Goal: Information Seeking & Learning: Learn about a topic

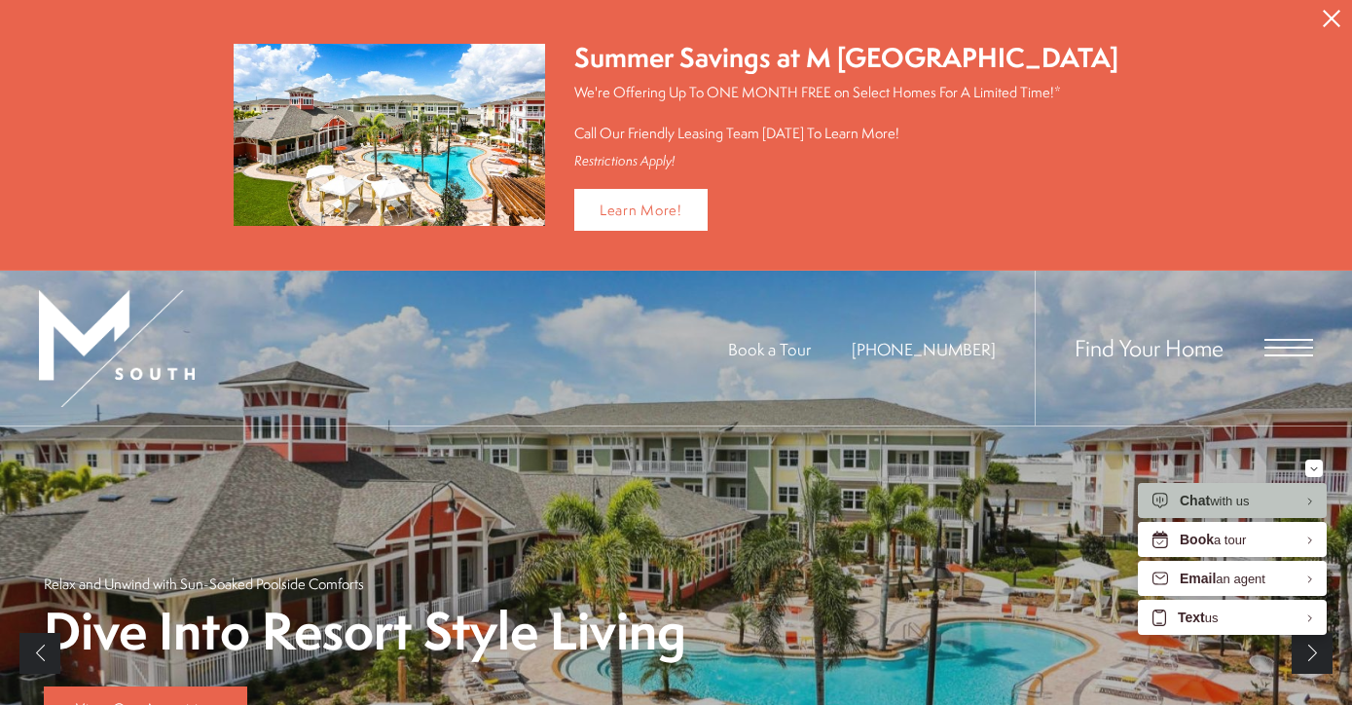
click at [1328, 14] on icon "Close Alert" at bounding box center [1332, 19] width 18 height 18
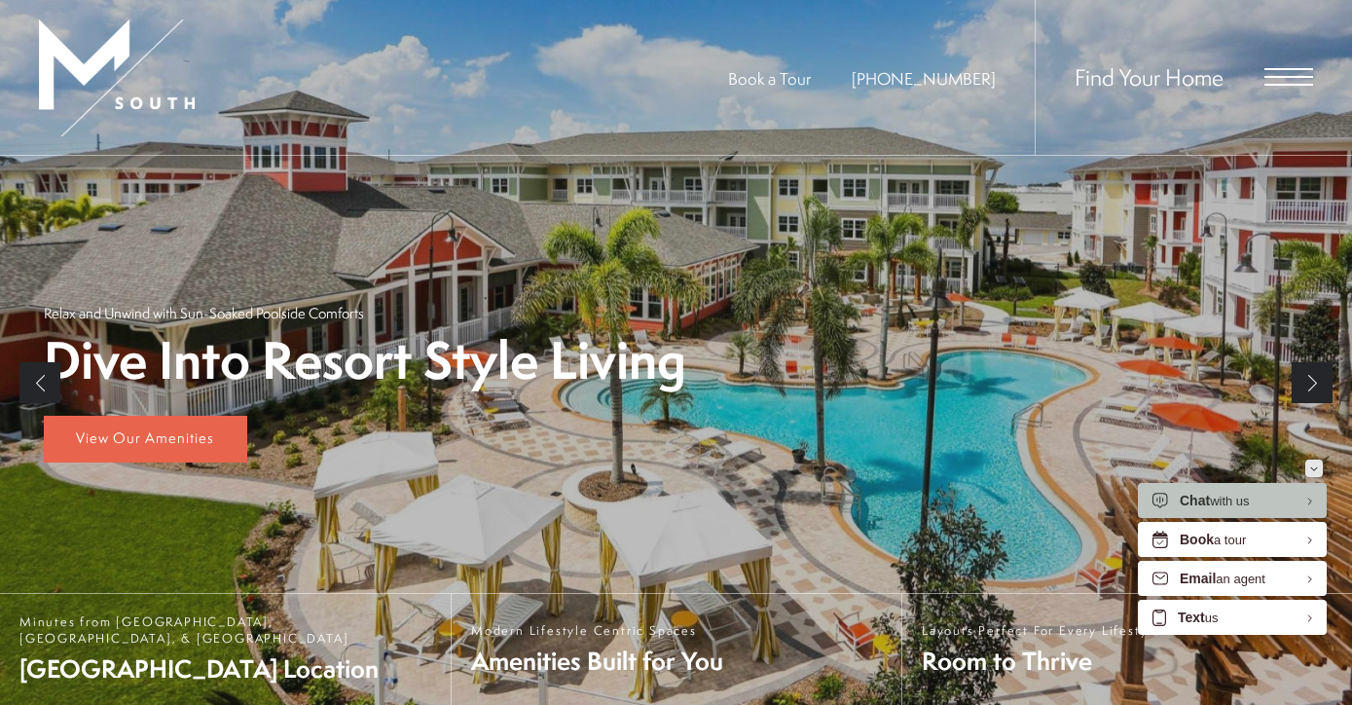
click at [1312, 466] on icon "Minimize" at bounding box center [1315, 468] width 8 height 5
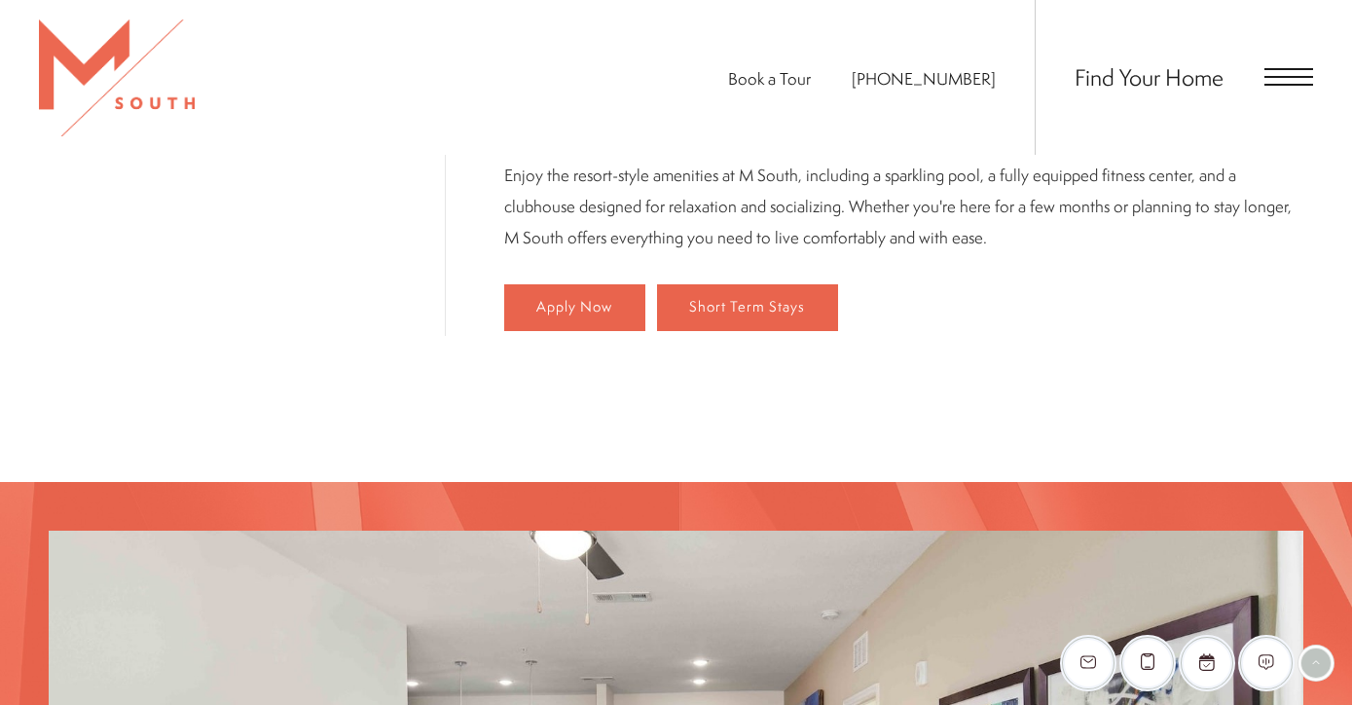
scroll to position [1043, 0]
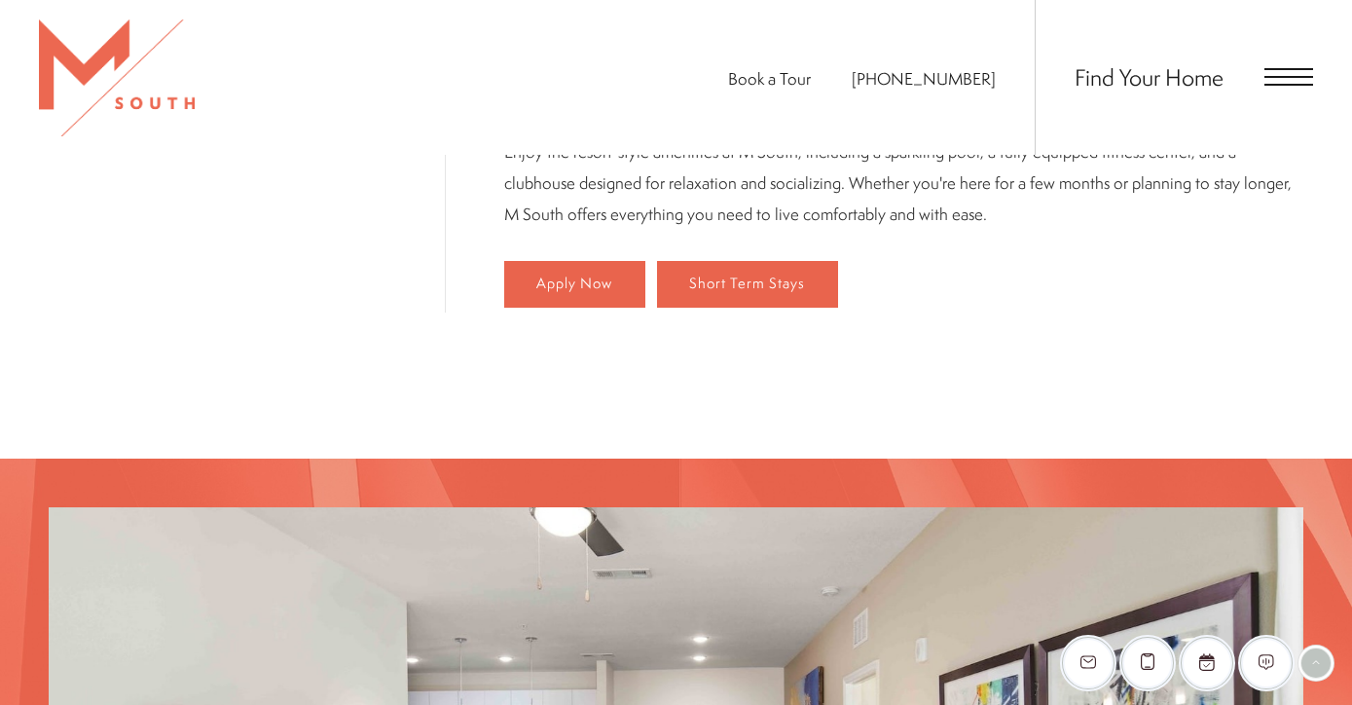
click at [1306, 67] on div "Find Your Home" at bounding box center [1174, 77] width 278 height 155
click at [1276, 77] on span "Open Menu" at bounding box center [1289, 77] width 49 height 2
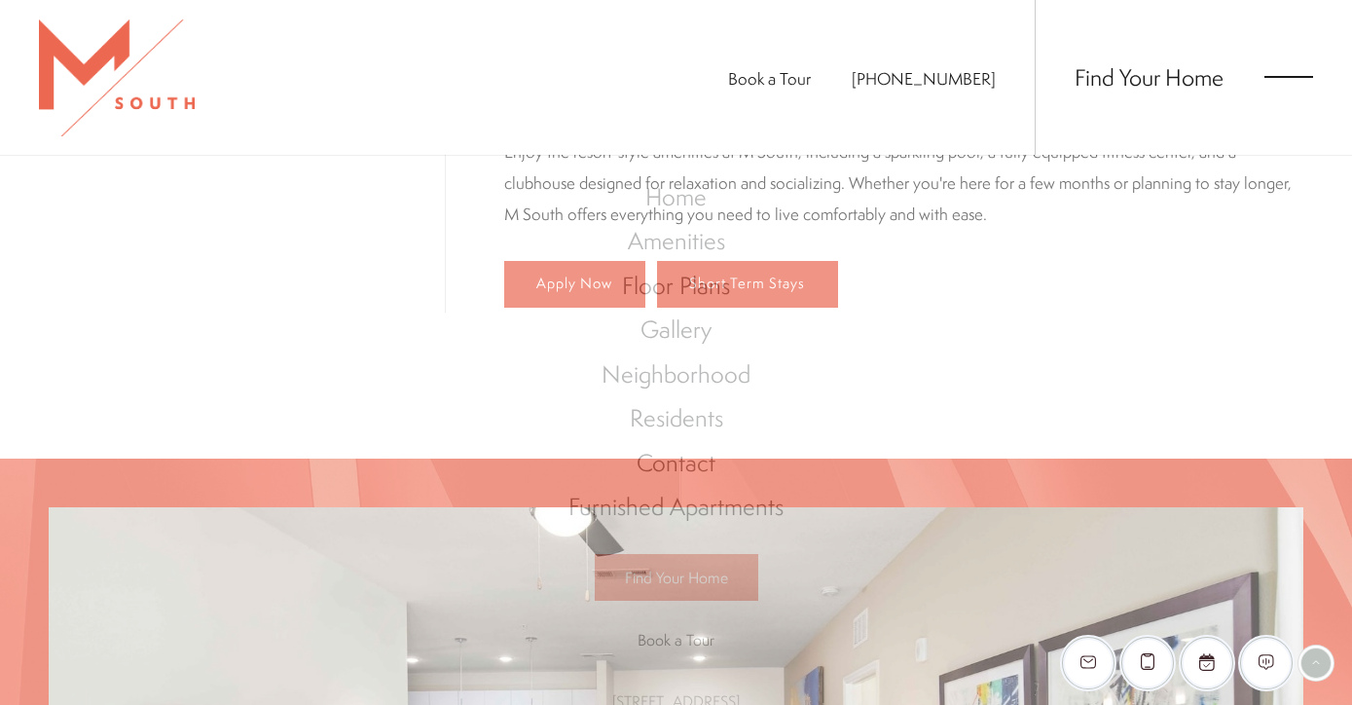
scroll to position [0, 0]
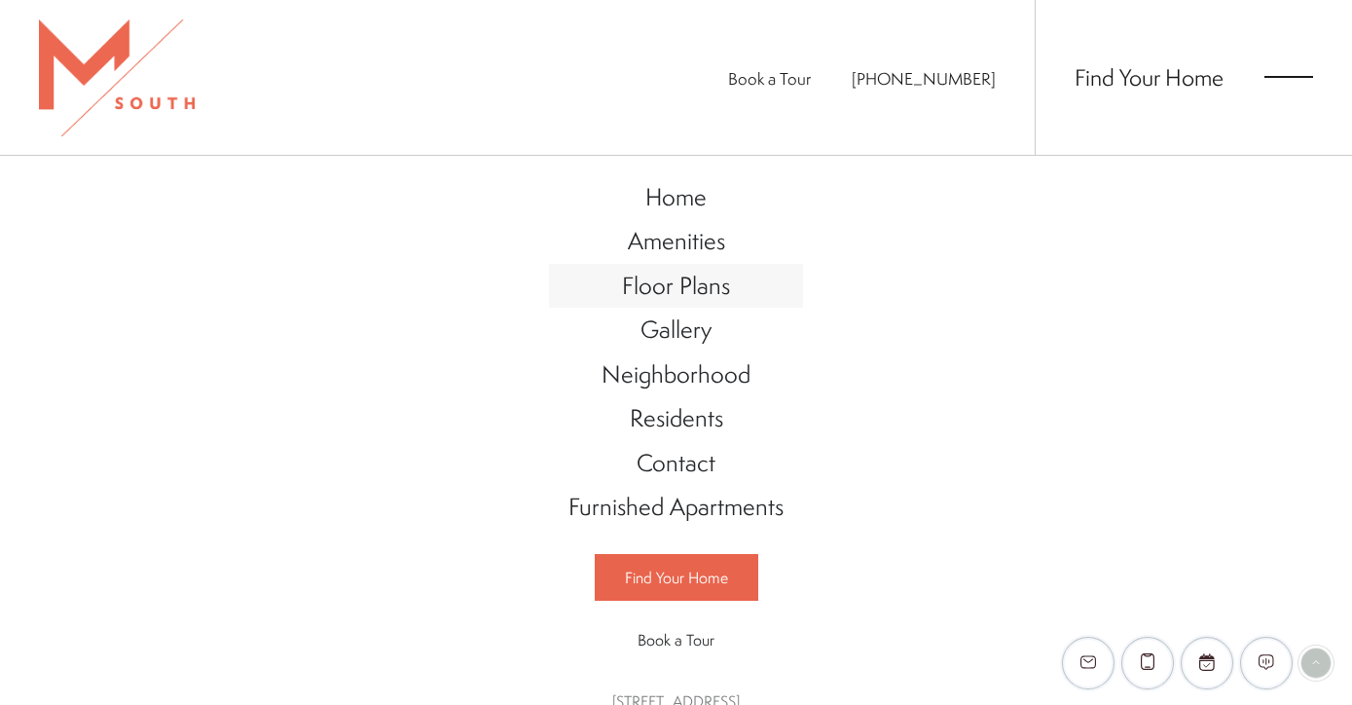
click at [688, 286] on span "Floor Plans" at bounding box center [676, 285] width 108 height 33
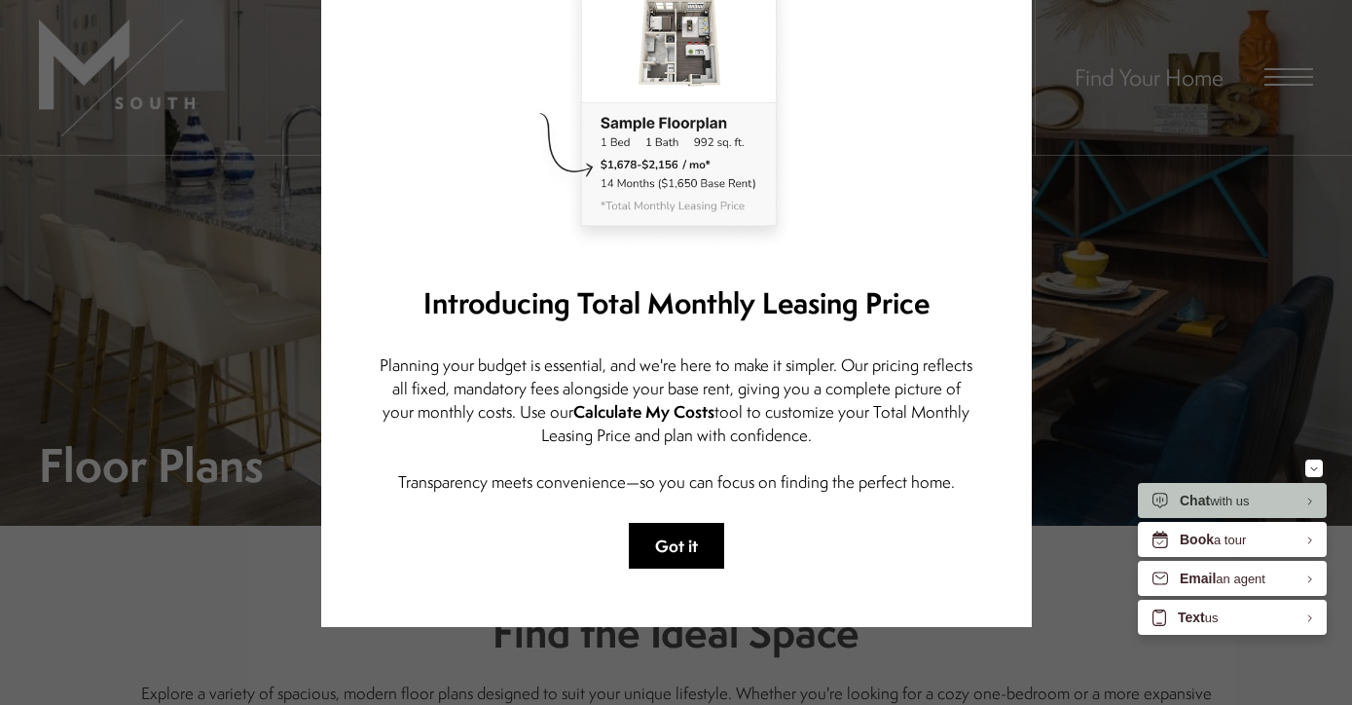
scroll to position [179, 0]
click at [684, 547] on button "Got it" at bounding box center [676, 546] width 95 height 46
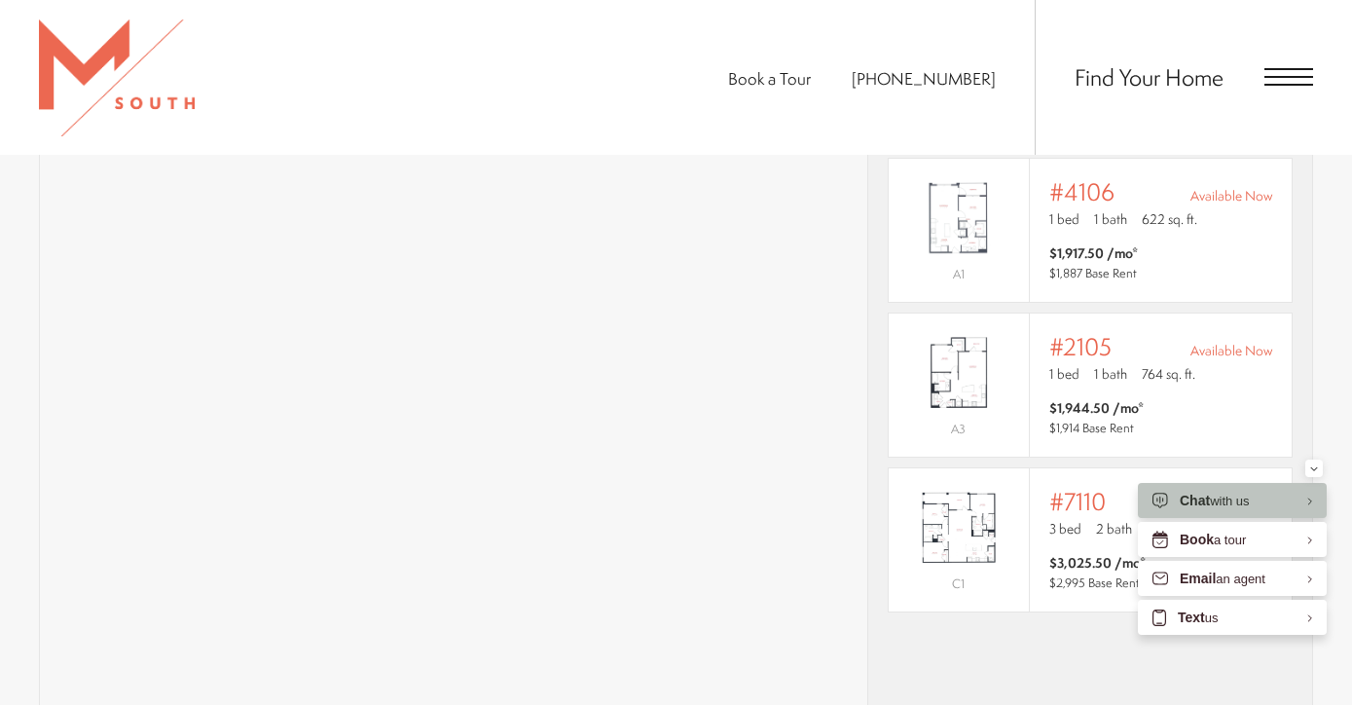
scroll to position [1428, 0]
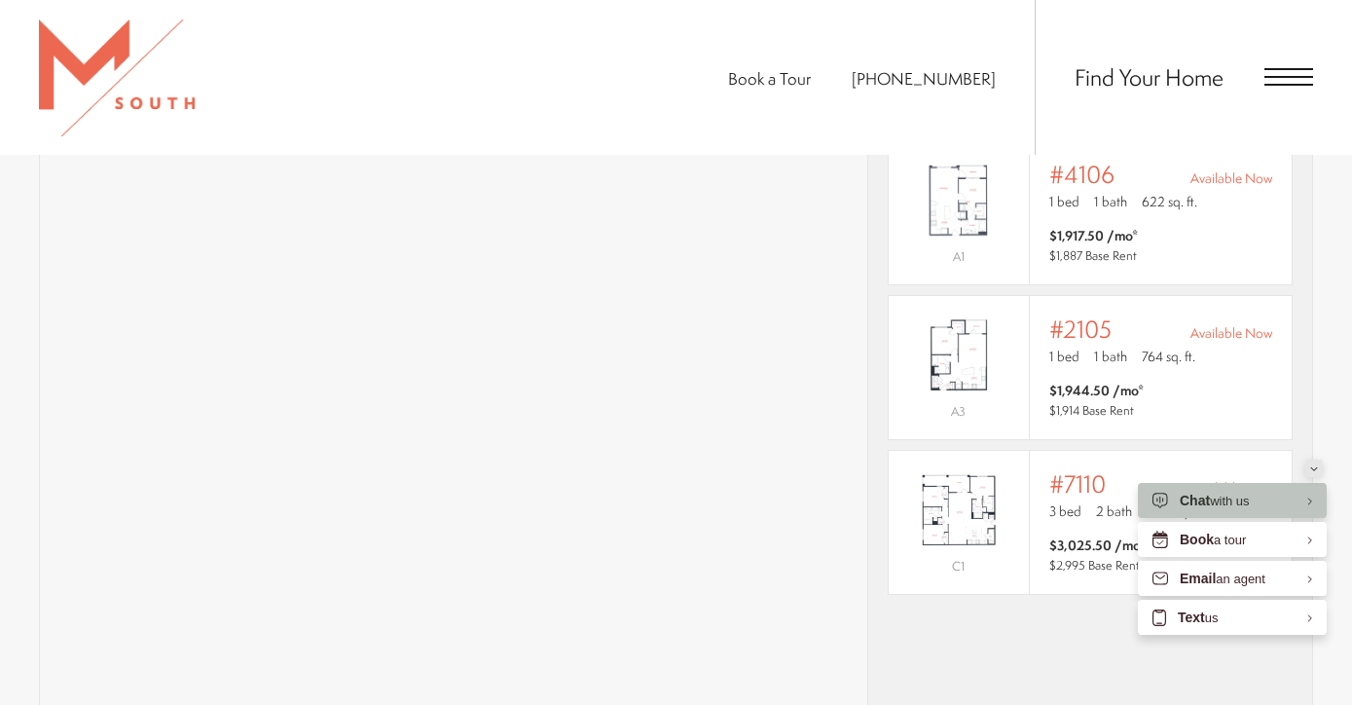
click at [1308, 462] on button "Minimize" at bounding box center [1315, 469] width 18 height 18
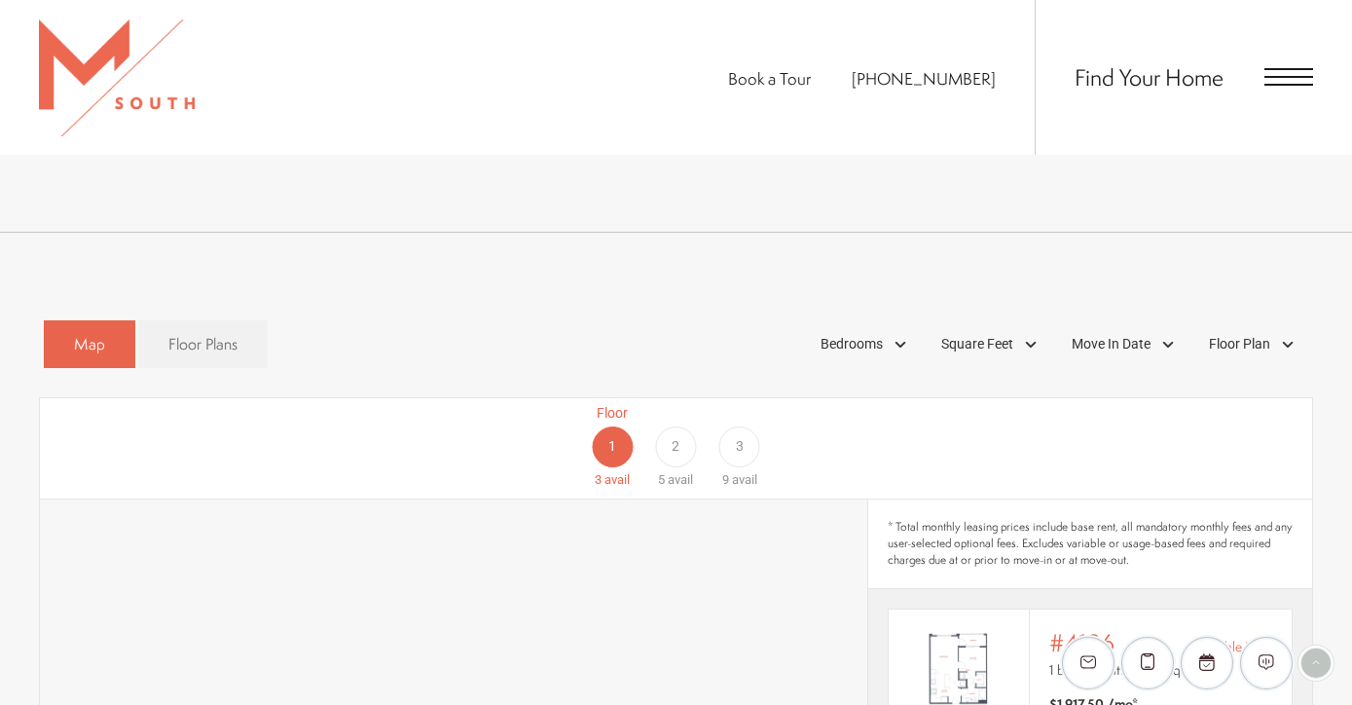
scroll to position [977, 0]
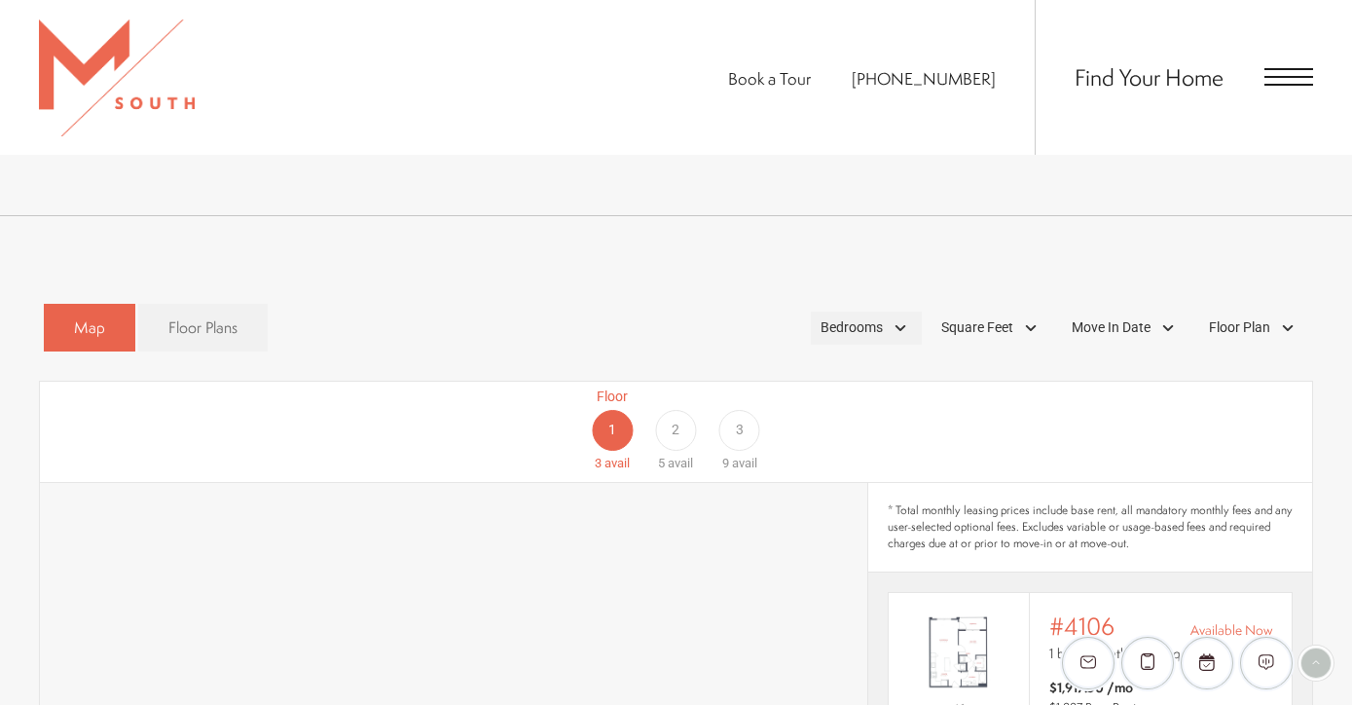
click at [902, 312] on div "Bedrooms" at bounding box center [866, 328] width 111 height 33
click at [792, 372] on span "1 Bedroom" at bounding box center [829, 382] width 97 height 21
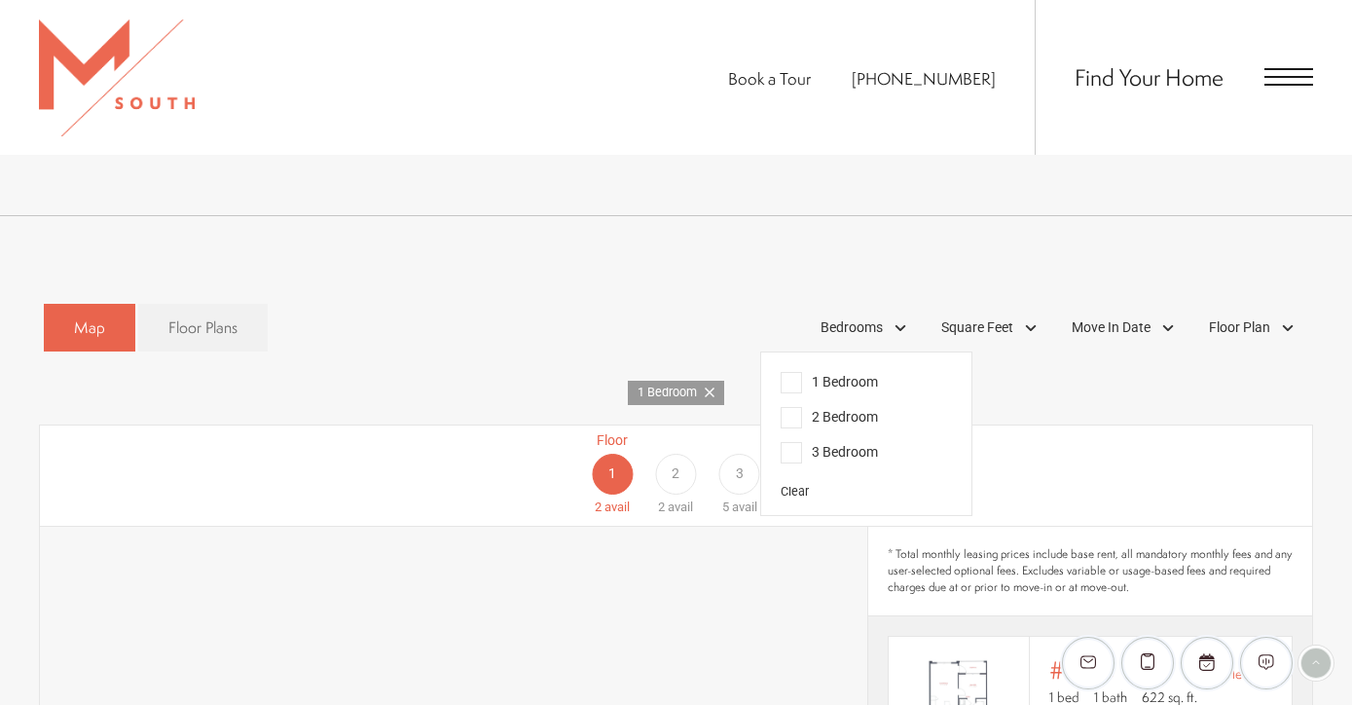
click at [1028, 435] on div "Floor 1 2 avail Floor 2 2 avail Floor 3 5 avail" at bounding box center [1216, 473] width 1273 height 87
click at [901, 312] on div "Bedrooms" at bounding box center [866, 328] width 111 height 33
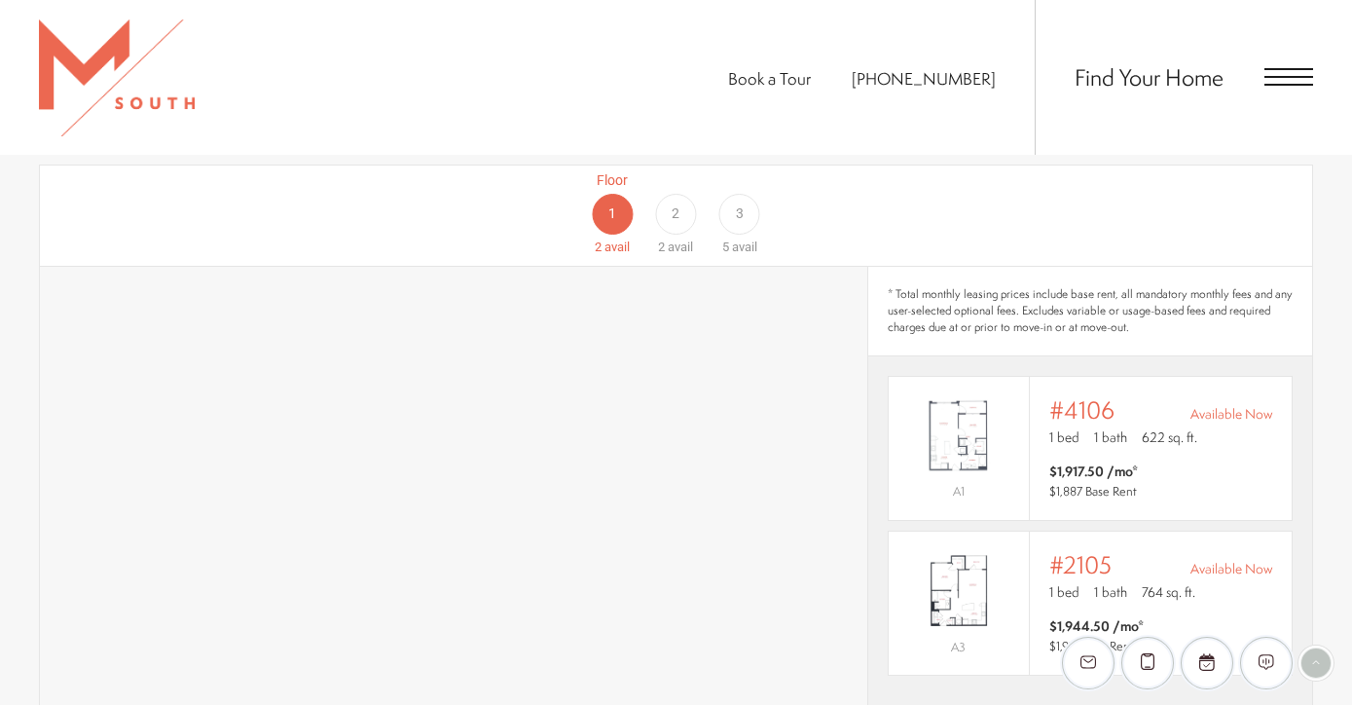
scroll to position [1207, 0]
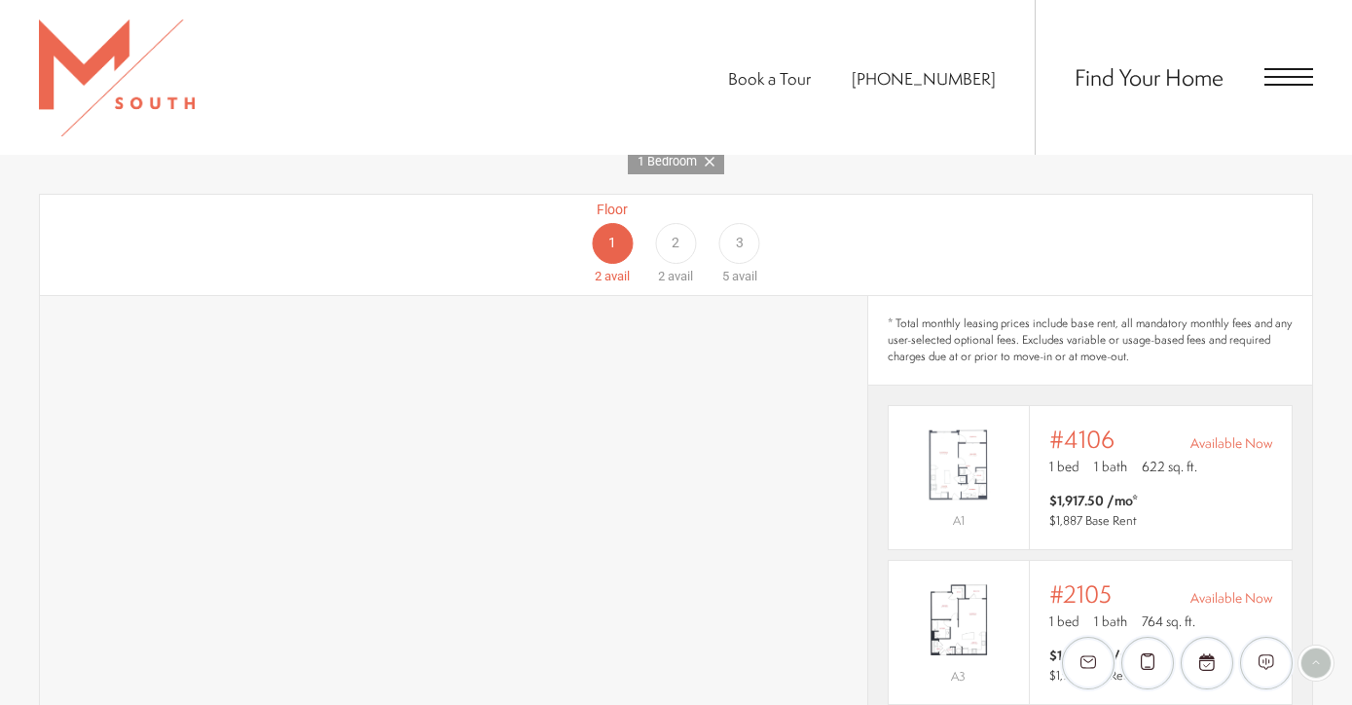
click at [677, 233] on span "2" at bounding box center [676, 243] width 8 height 20
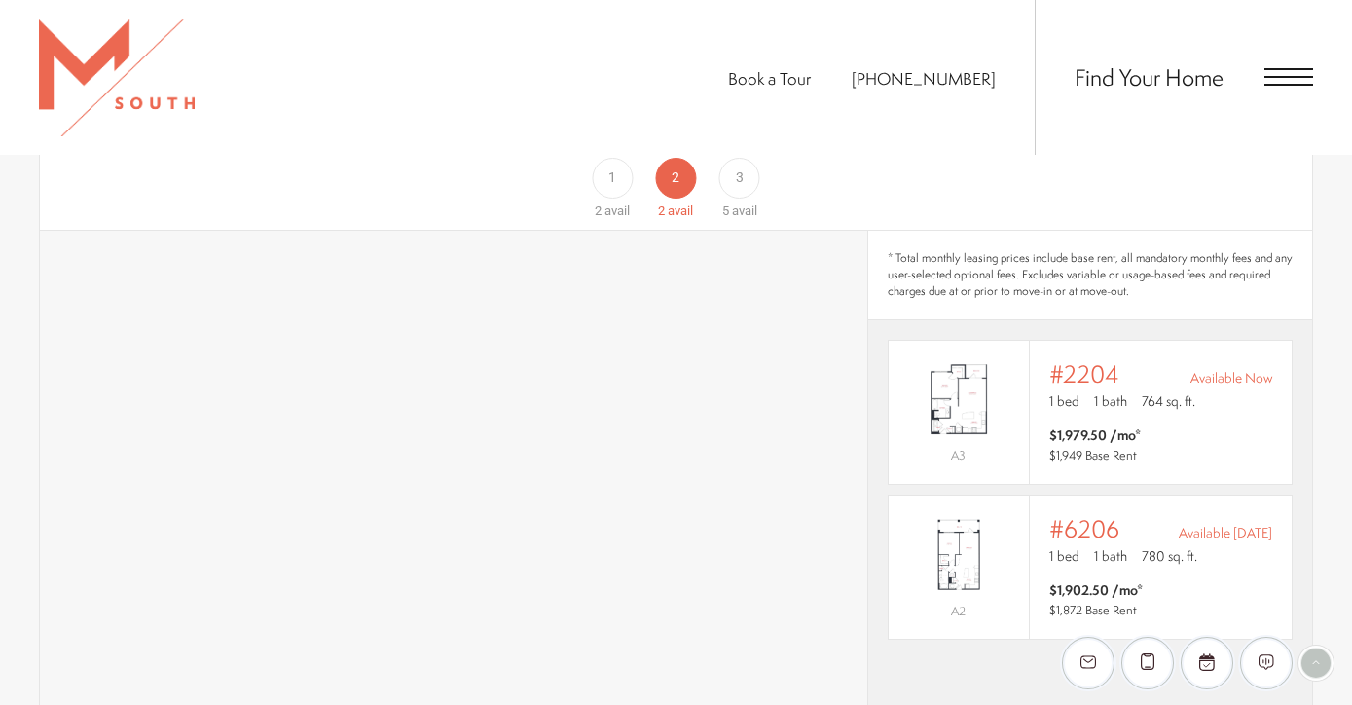
scroll to position [1265, 0]
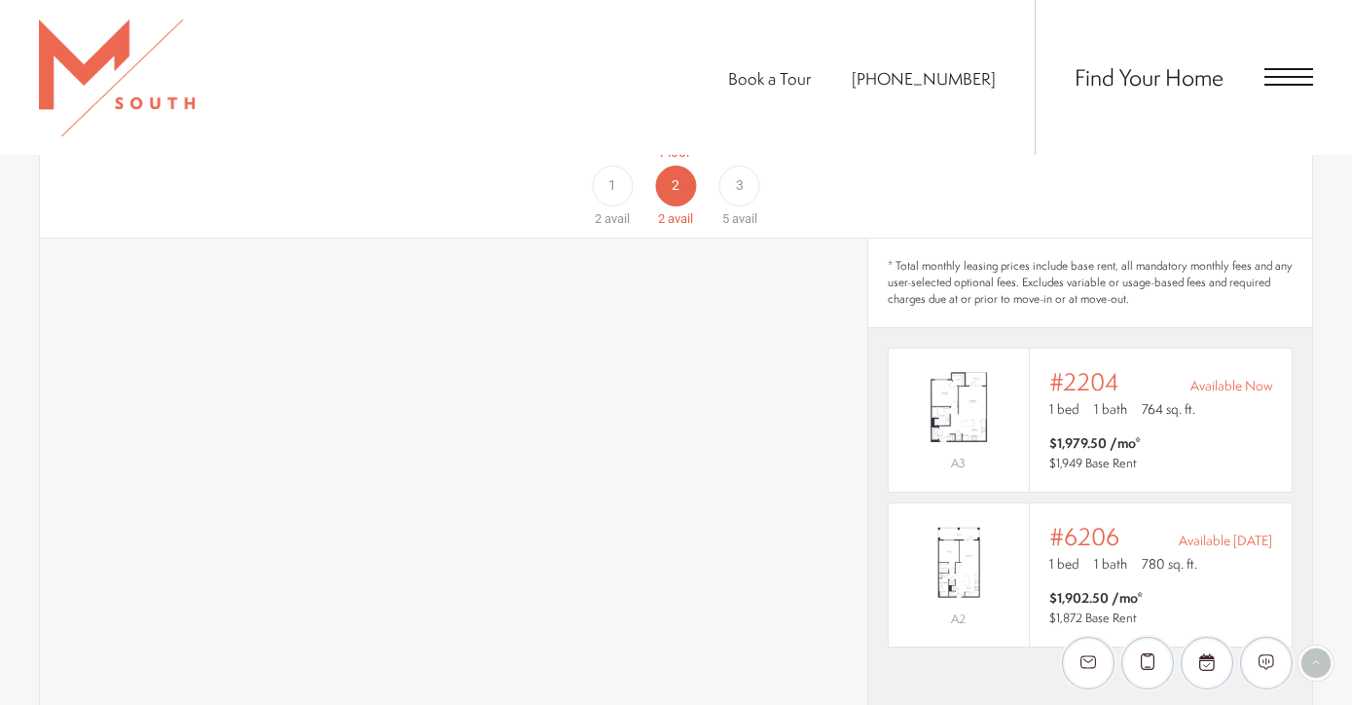
click at [731, 166] on div "3" at bounding box center [740, 186] width 41 height 41
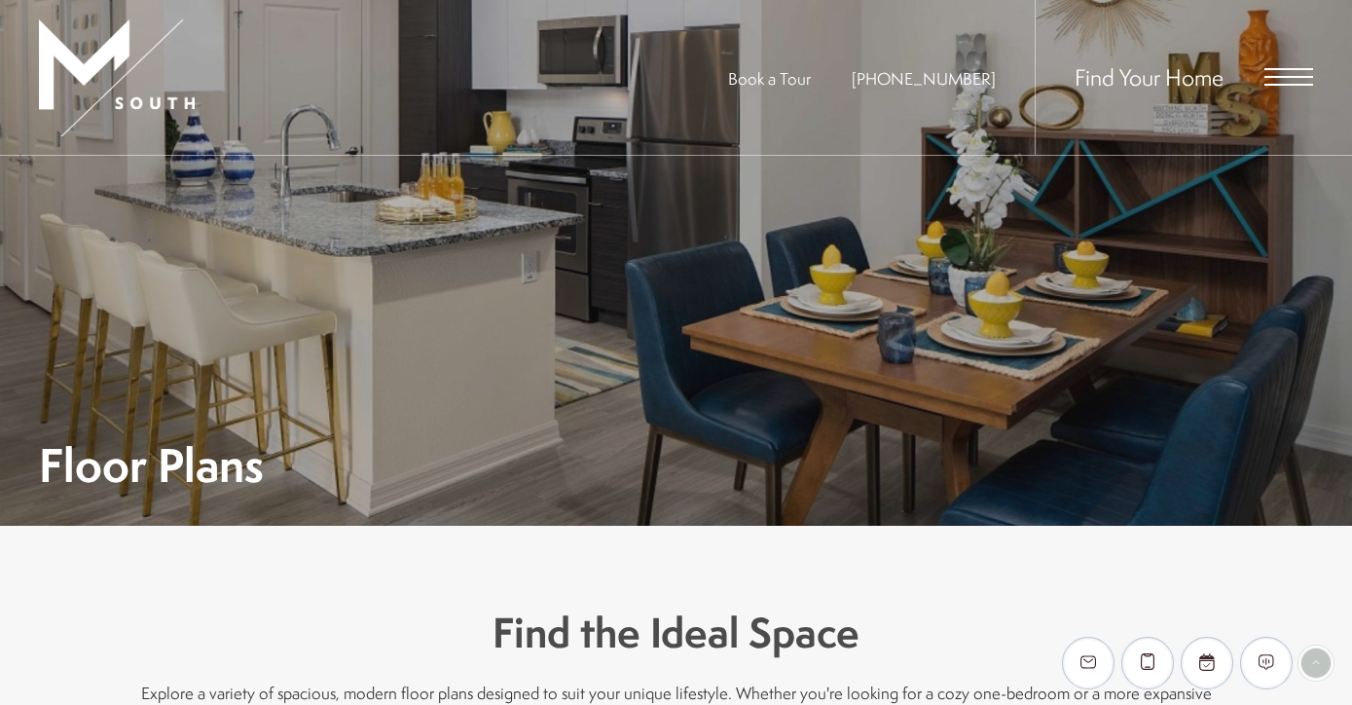
scroll to position [0, 0]
